Goal: Check status: Check status

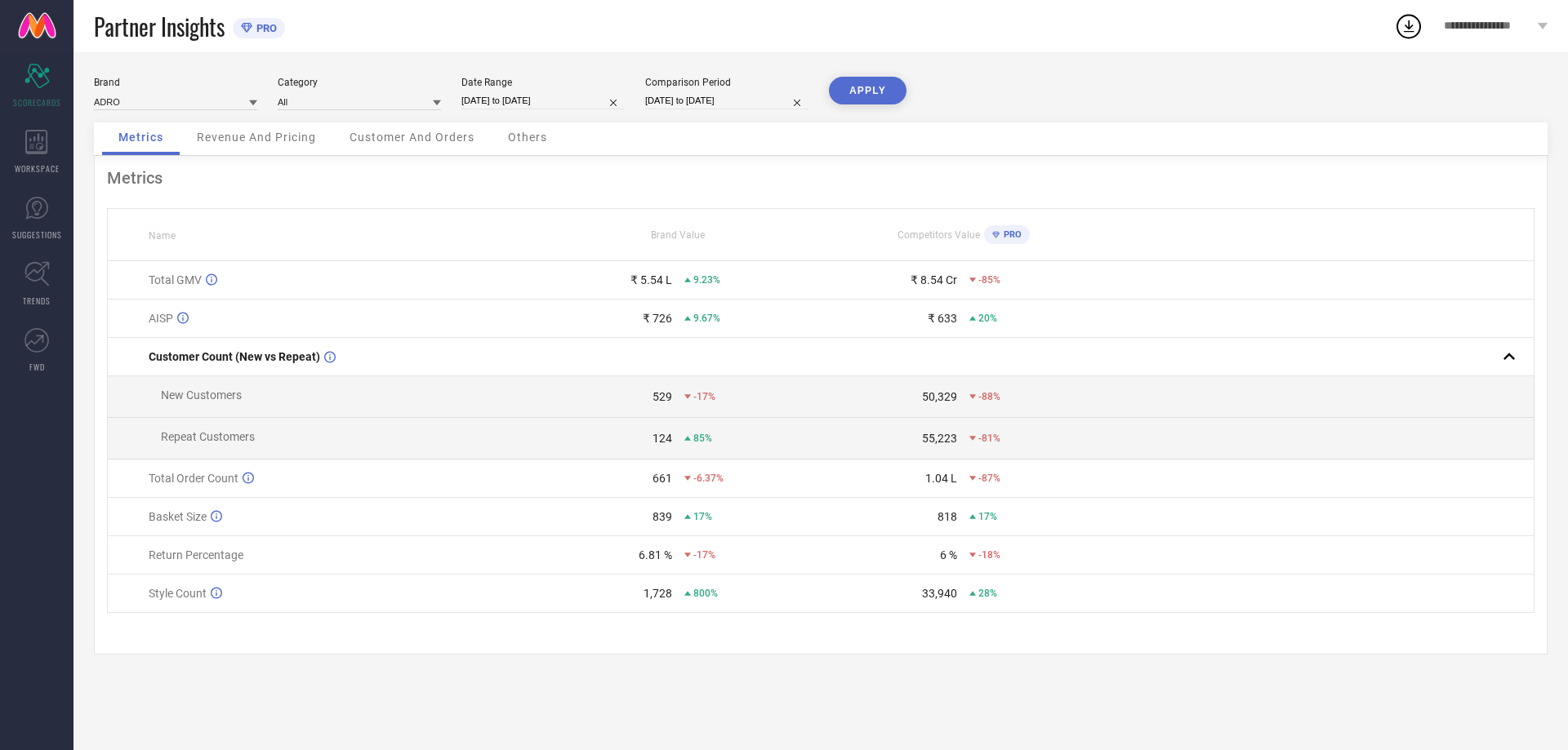
click at [505, 87] on div "Date Range" at bounding box center [542, 83] width 163 height 12
click at [543, 107] on input "[DATE] to [DATE]" at bounding box center [542, 100] width 163 height 17
select select "8"
select select "2025"
select select "9"
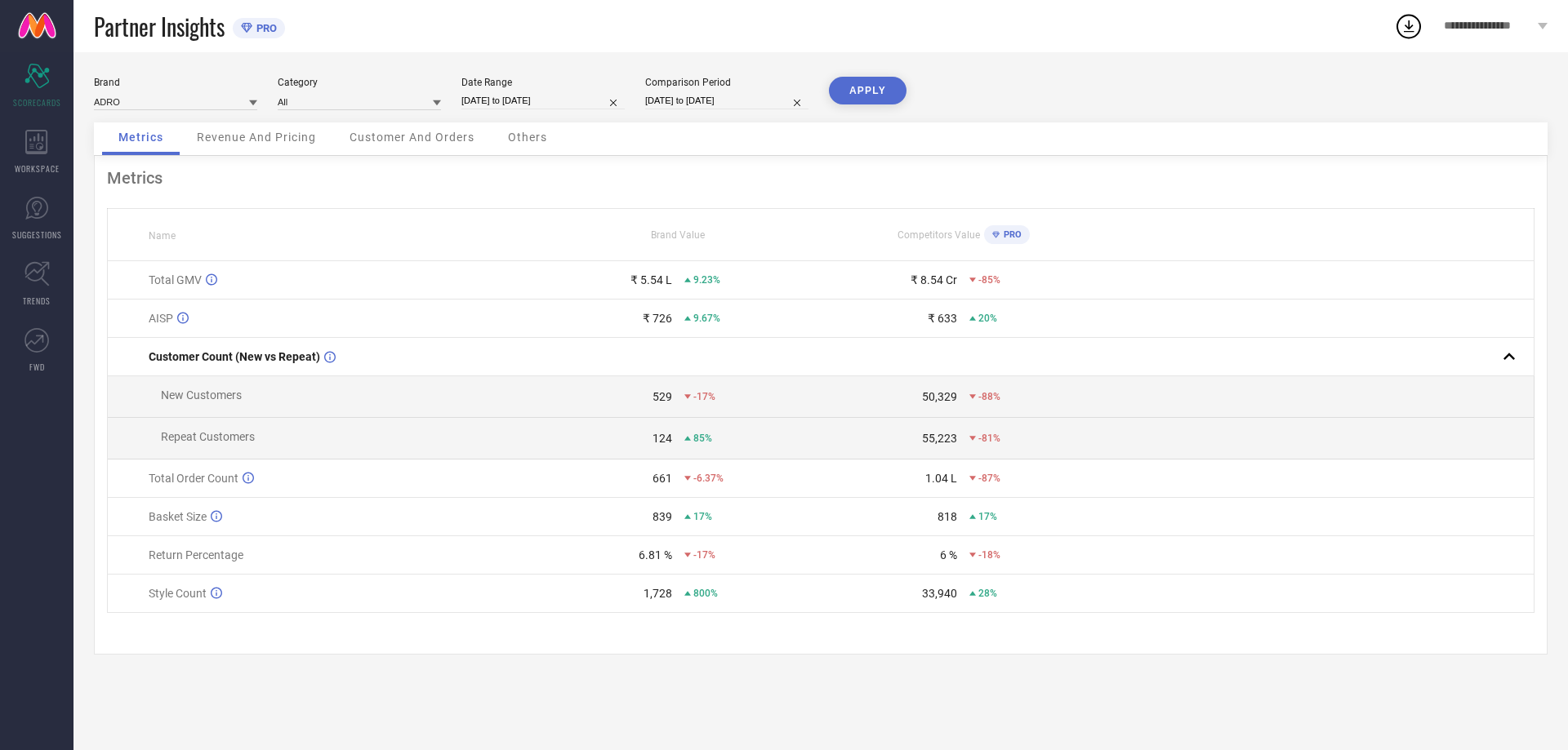
select select "2025"
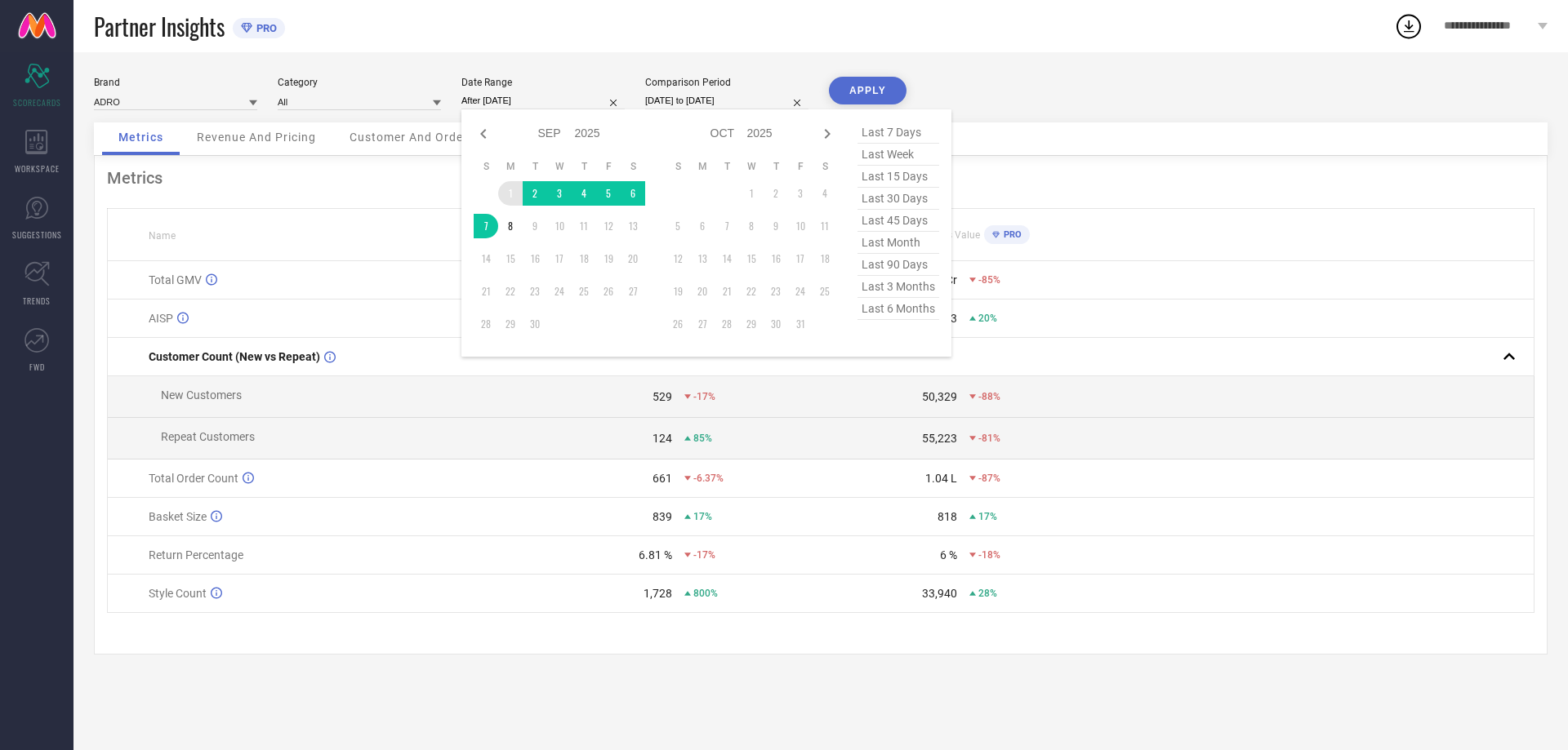
click at [507, 195] on td "1" at bounding box center [510, 193] width 25 height 25
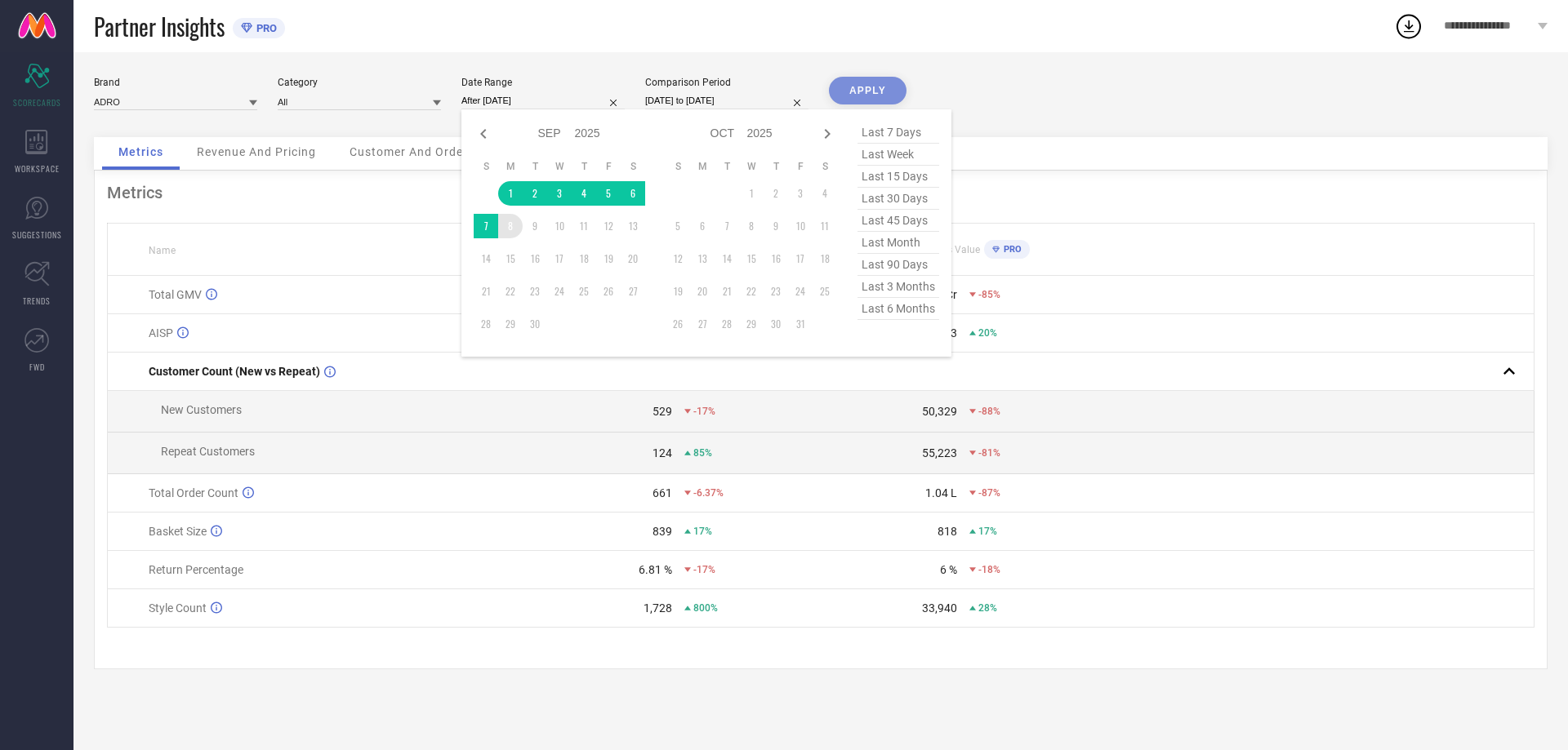
type input "[DATE] to [DATE]"
drag, startPoint x: 510, startPoint y: 229, endPoint x: 562, endPoint y: 230, distance: 52.0
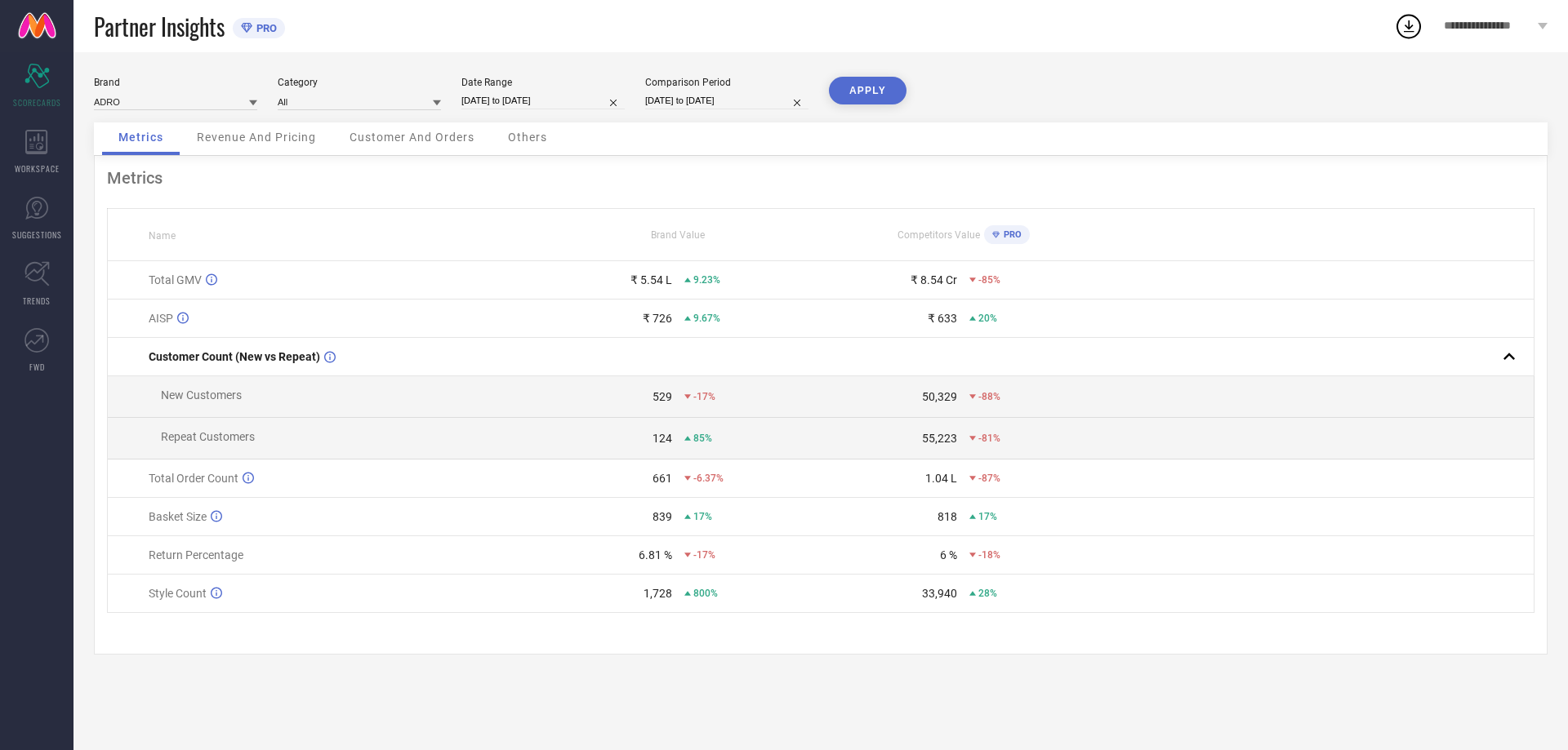
click at [874, 96] on button "APPLY" at bounding box center [867, 91] width 78 height 28
